Goal: Find specific page/section: Find specific page/section

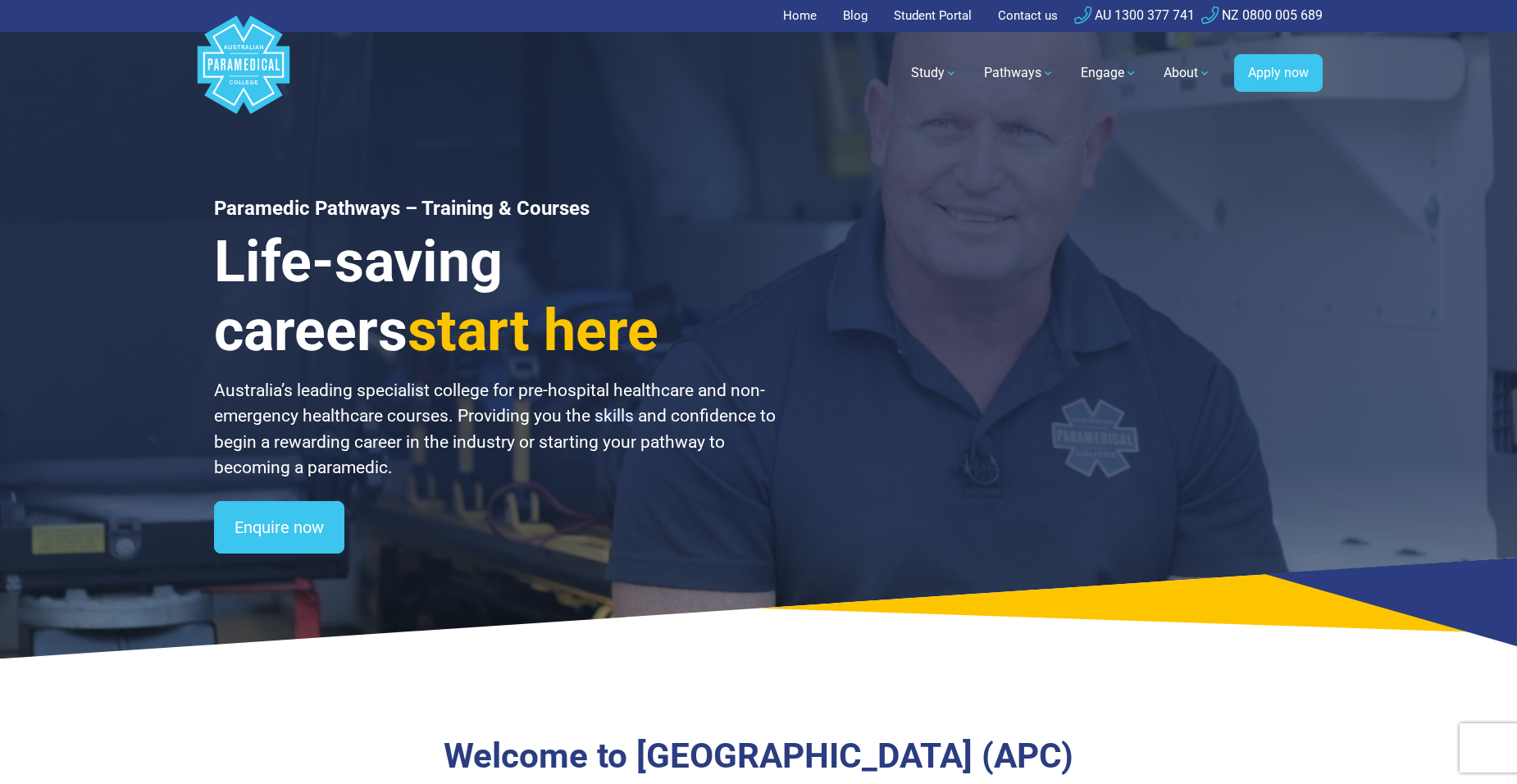
drag, startPoint x: 0, startPoint y: 0, endPoint x: 942, endPoint y: 23, distance: 942.3
click at [942, 23] on link "Student Portal" at bounding box center [932, 16] width 98 height 32
click at [929, 20] on link "Student Portal" at bounding box center [932, 16] width 98 height 32
click at [922, 19] on link "Student Portal" at bounding box center [932, 16] width 98 height 32
